Goal: Task Accomplishment & Management: Manage account settings

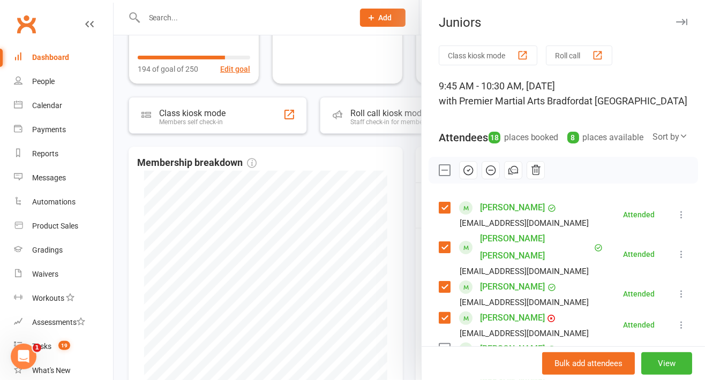
scroll to position [439, 0]
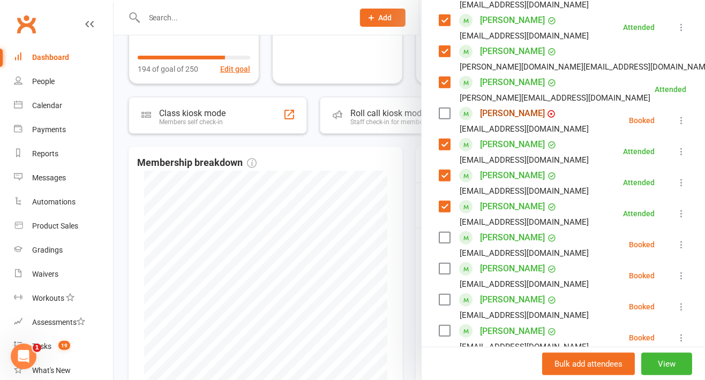
click at [501, 105] on link "[PERSON_NAME]" at bounding box center [512, 113] width 65 height 17
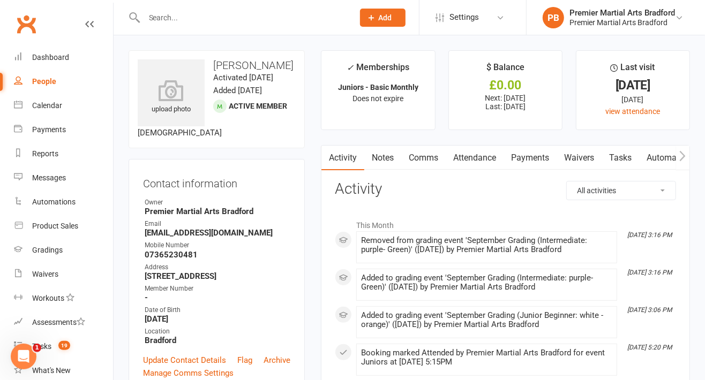
click at [525, 158] on link "Payments" at bounding box center [530, 158] width 53 height 25
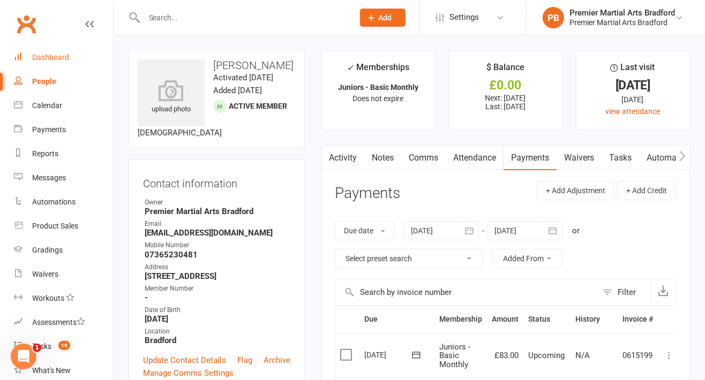
click at [35, 58] on div "Dashboard" at bounding box center [50, 57] width 37 height 9
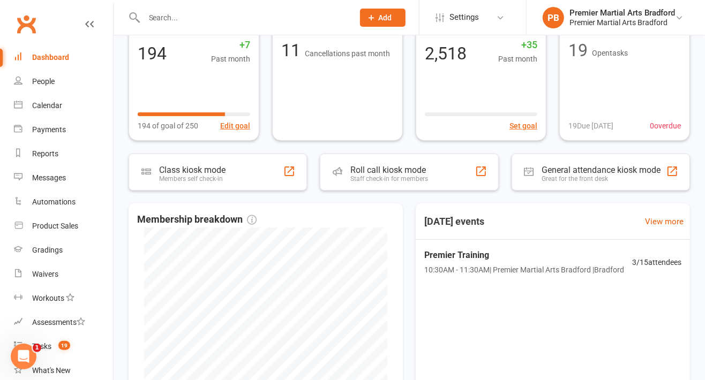
scroll to position [86, 0]
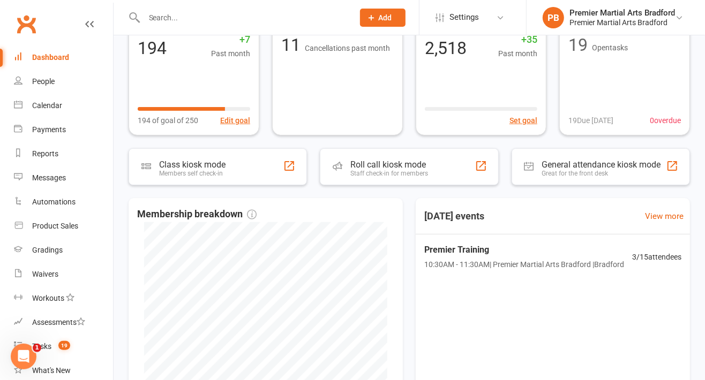
click at [492, 256] on div "Premier Training 10:30AM - 11:30AM | Premier Martial Arts [GEOGRAPHIC_DATA] | […" at bounding box center [524, 257] width 200 height 28
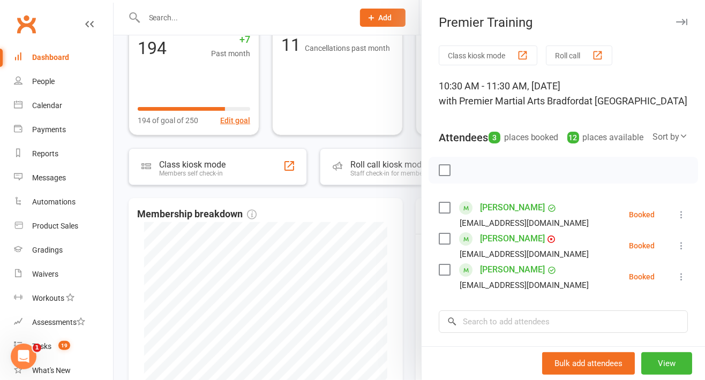
click at [676, 20] on icon "button" at bounding box center [681, 22] width 11 height 6
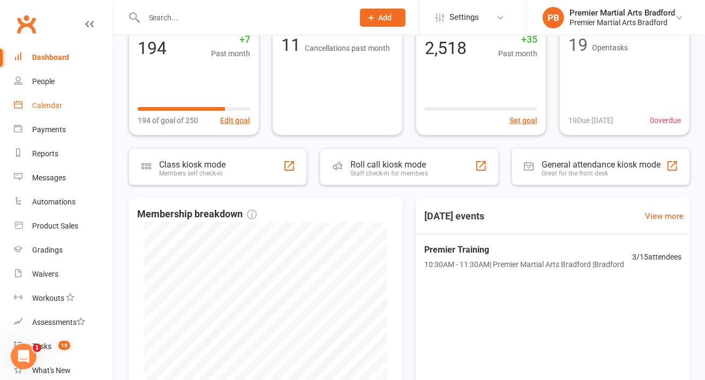
click at [34, 106] on div "Calendar" at bounding box center [47, 105] width 30 height 9
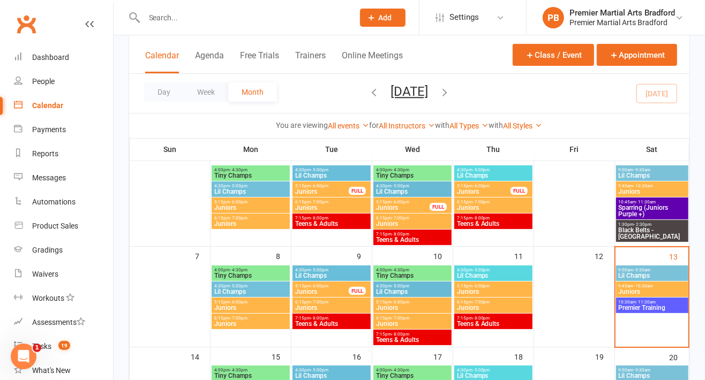
scroll to position [93, 0]
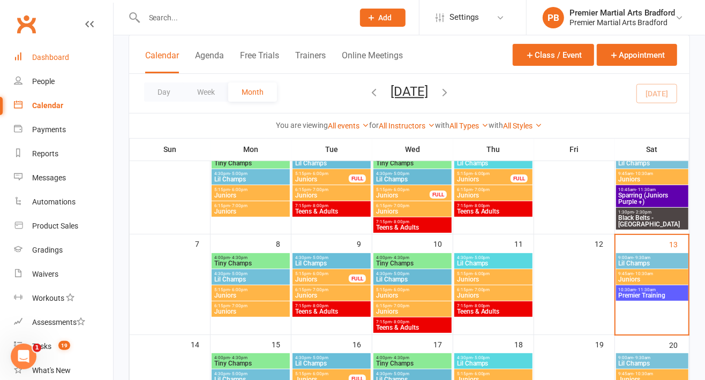
click at [50, 59] on div "Dashboard" at bounding box center [50, 57] width 37 height 9
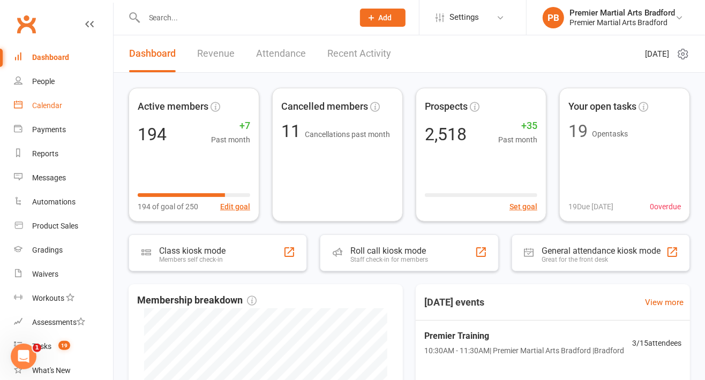
click at [50, 108] on div "Calendar" at bounding box center [47, 105] width 30 height 9
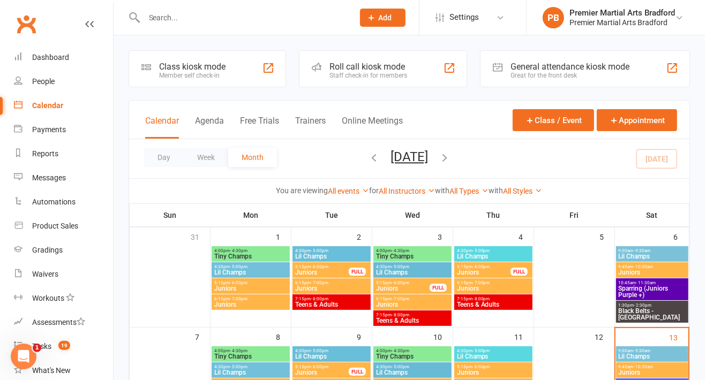
scroll to position [142, 0]
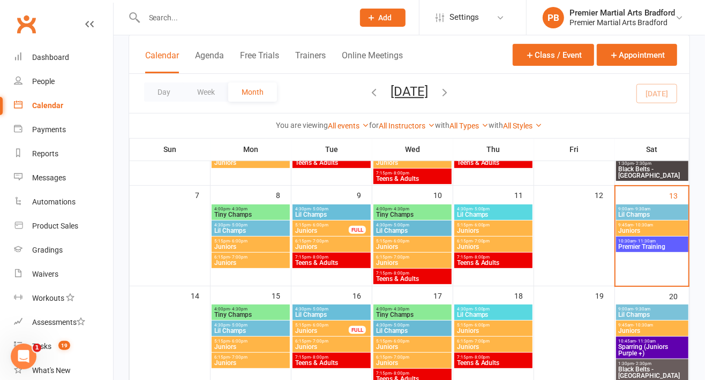
click at [652, 249] on span "Premier Training" at bounding box center [652, 247] width 68 height 6
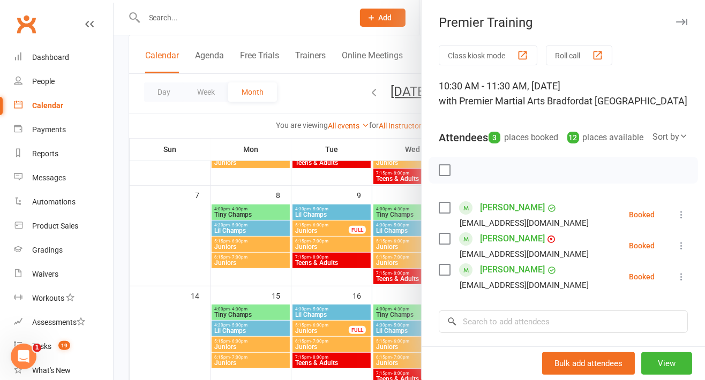
click at [443, 244] on label at bounding box center [444, 239] width 11 height 11
click at [467, 175] on icon "button" at bounding box center [468, 170] width 9 height 9
click at [442, 244] on label at bounding box center [444, 239] width 11 height 11
click at [439, 213] on label at bounding box center [444, 208] width 11 height 11
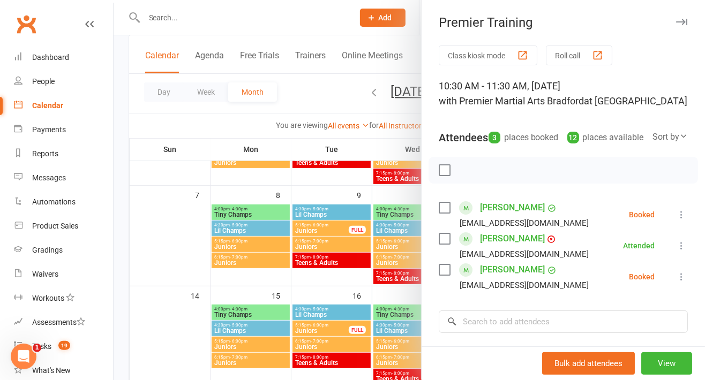
click at [269, 193] on div at bounding box center [410, 190] width 592 height 380
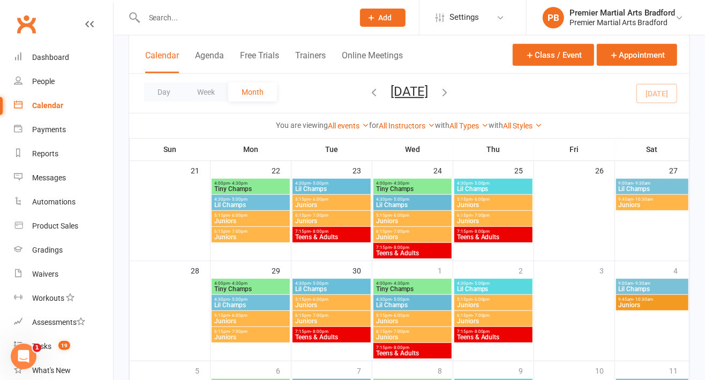
scroll to position [353, 0]
